Goal: Register for event/course

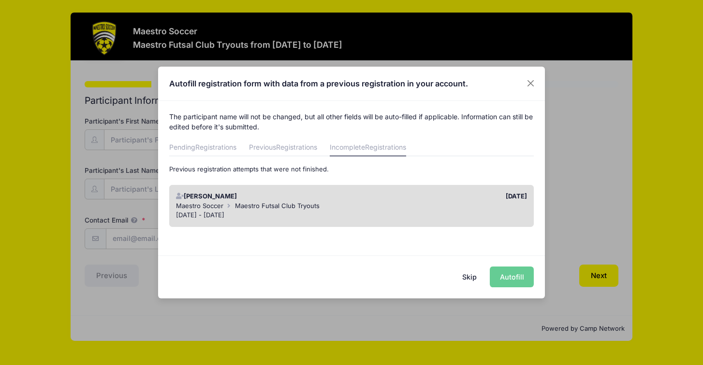
click at [416, 205] on div "Maestro Soccer Maestro Futsal Club Tryouts" at bounding box center [351, 207] width 351 height 10
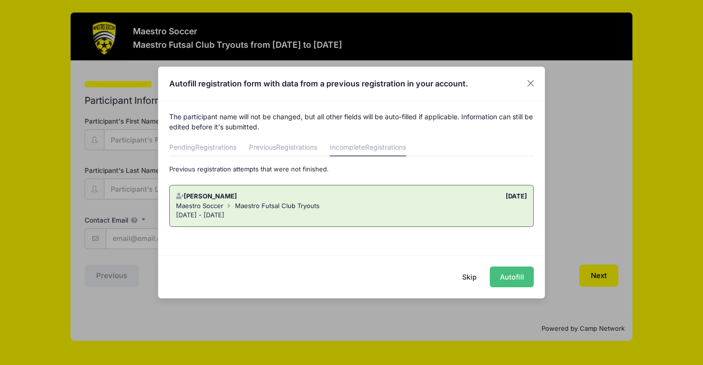
click at [502, 278] on button "Autofill" at bounding box center [512, 277] width 44 height 21
type input "[EMAIL_ADDRESS][DOMAIN_NAME]"
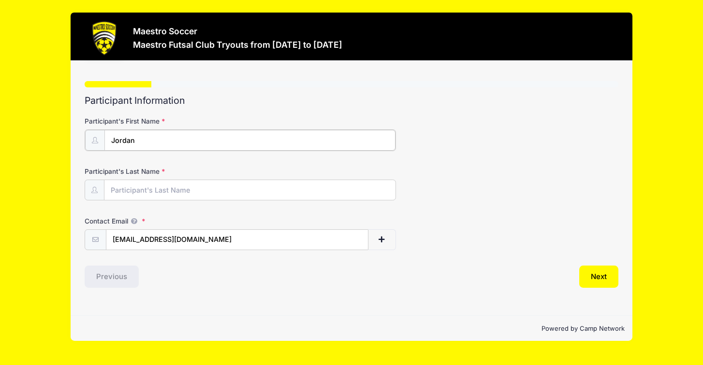
type input "Jordan"
type input "[PERSON_NAME]"
click at [592, 274] on button "Next" at bounding box center [598, 276] width 39 height 22
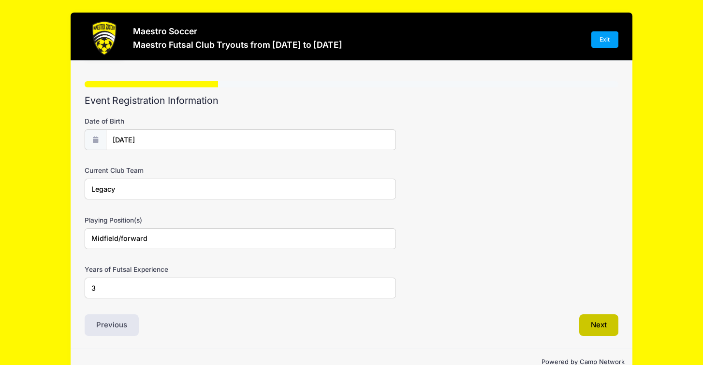
click at [591, 322] on button "Next" at bounding box center [598, 326] width 39 height 22
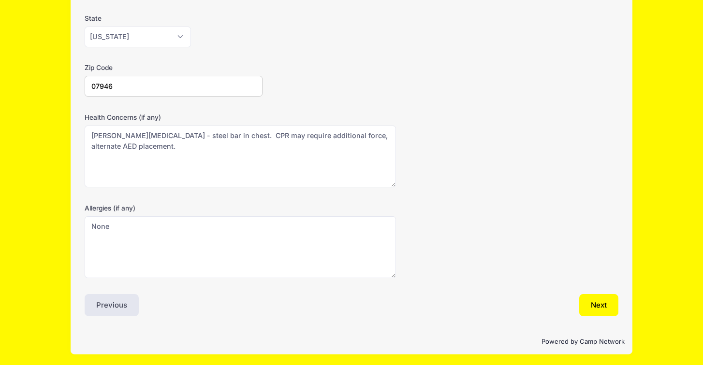
scroll to position [202, 0]
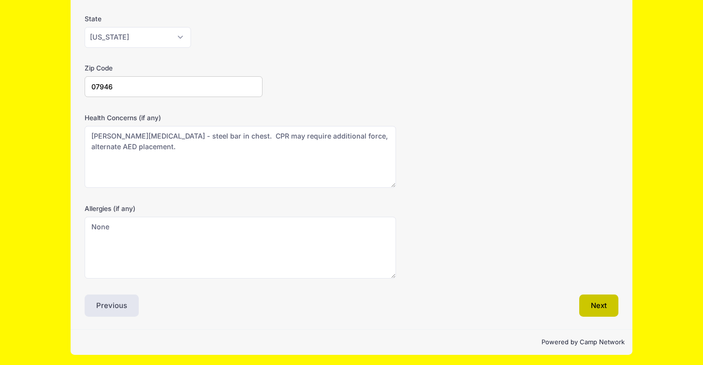
click at [597, 307] on button "Next" at bounding box center [598, 306] width 39 height 22
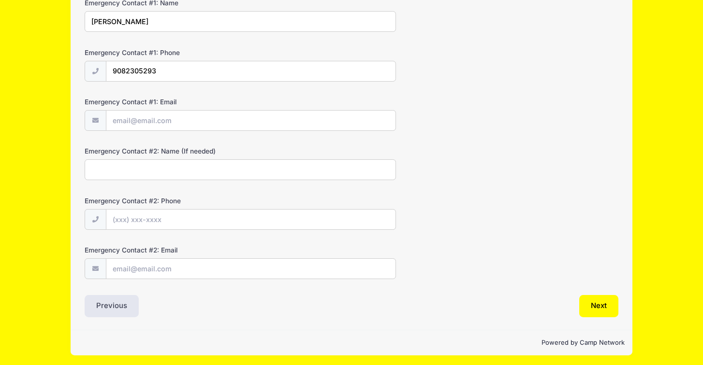
scroll to position [266, 0]
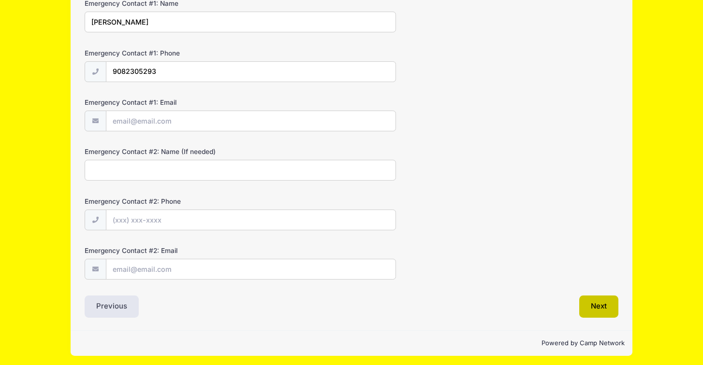
click at [598, 310] on button "Next" at bounding box center [598, 307] width 39 height 22
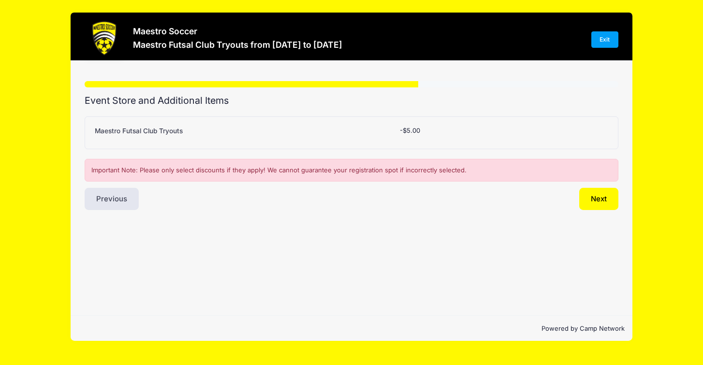
scroll to position [0, 0]
click at [597, 202] on button "Next" at bounding box center [598, 199] width 39 height 22
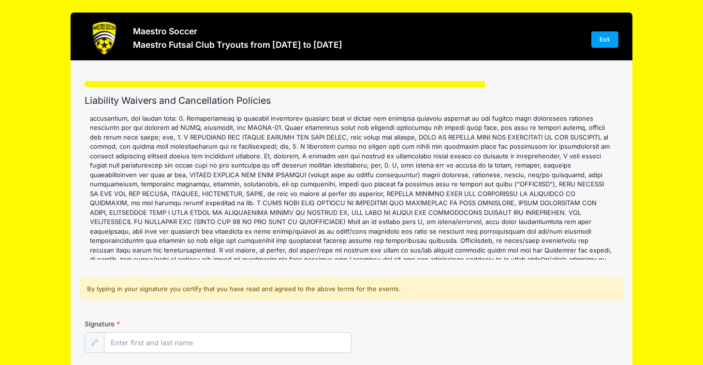
scroll to position [57, 0]
click at [285, 343] on input "Signature" at bounding box center [227, 343] width 247 height 21
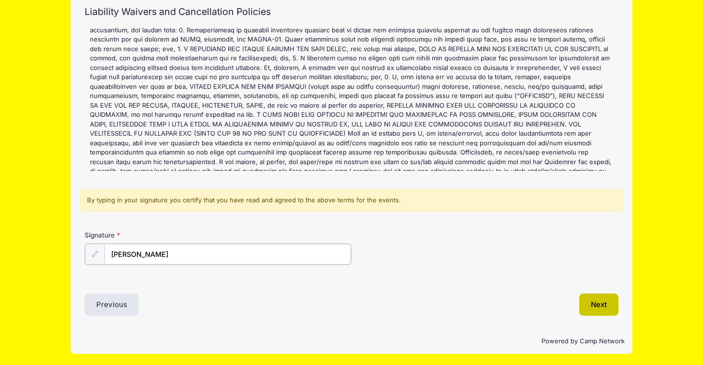
type input "[PERSON_NAME]"
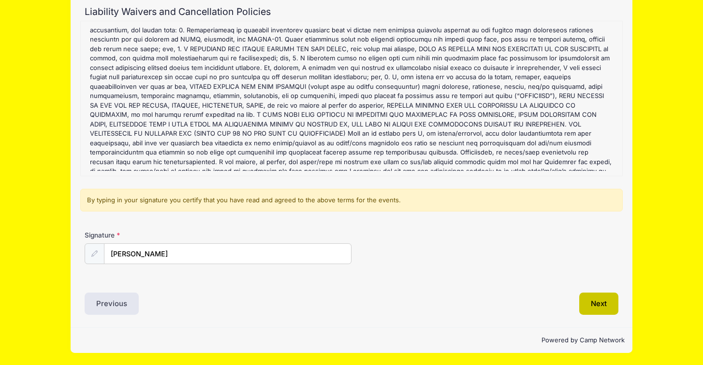
scroll to position [88, 0]
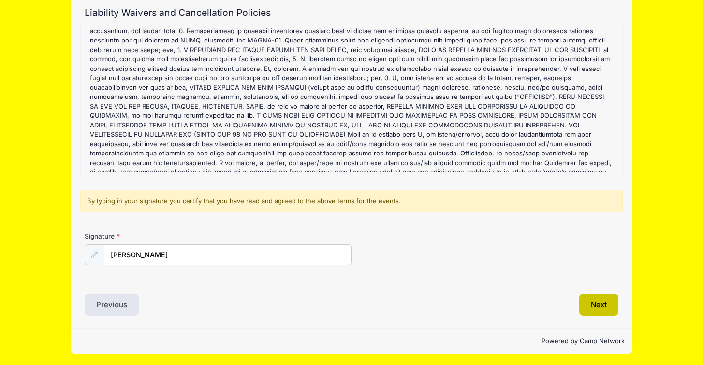
click at [598, 311] on button "Next" at bounding box center [598, 305] width 39 height 22
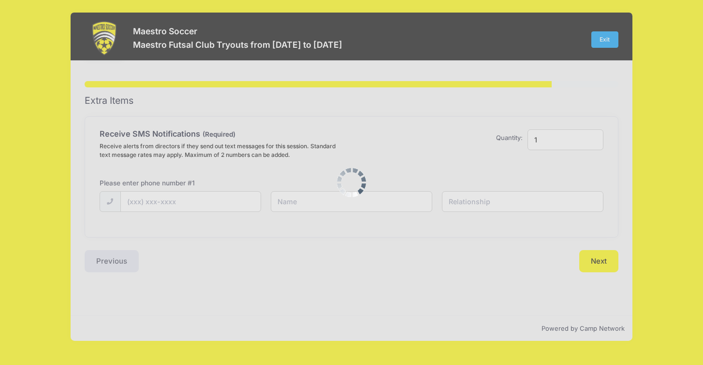
scroll to position [0, 0]
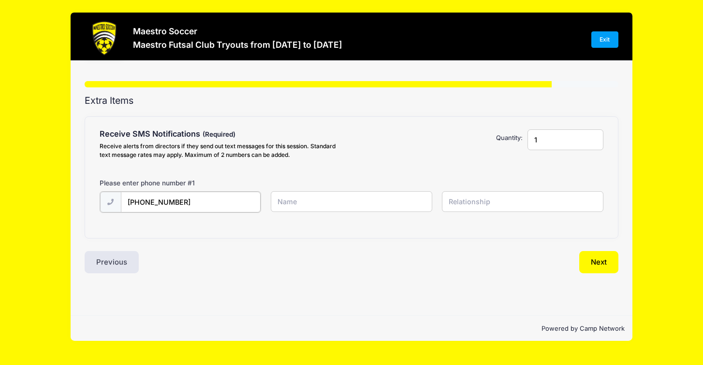
type input "[PHONE_NUMBER]"
type input "[PERSON_NAME]"
click at [537, 204] on input "text" at bounding box center [523, 201] width 162 height 21
type input "Parent"
click at [599, 267] on button "Next" at bounding box center [598, 261] width 39 height 22
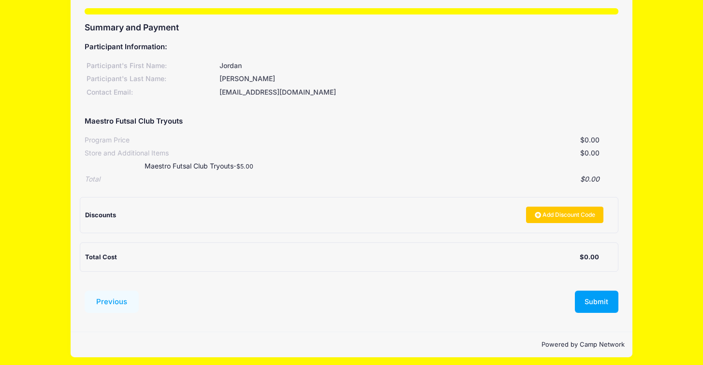
scroll to position [73, 0]
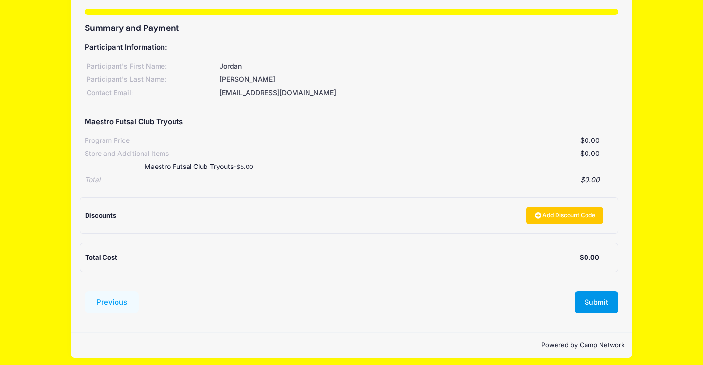
click at [598, 300] on button "Submit" at bounding box center [597, 302] width 44 height 22
